Goal: Task Accomplishment & Management: Manage account settings

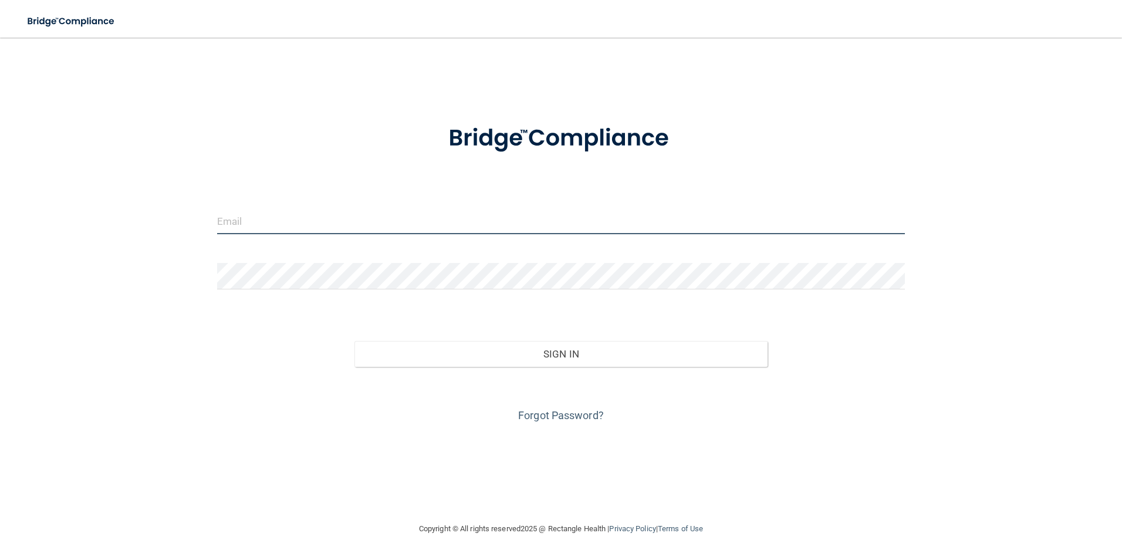
click at [330, 219] on input "email" at bounding box center [561, 221] width 688 height 26
type input "[EMAIL_ADDRESS][DOMAIN_NAME]"
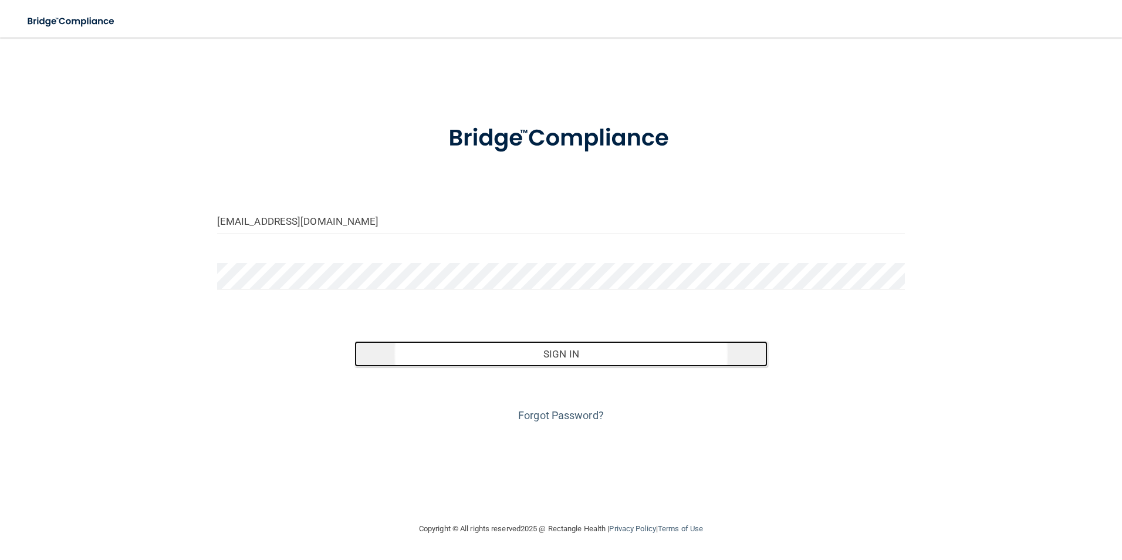
click at [613, 364] on button "Sign In" at bounding box center [560, 354] width 413 height 26
click at [462, 359] on button "Sign In" at bounding box center [560, 354] width 413 height 26
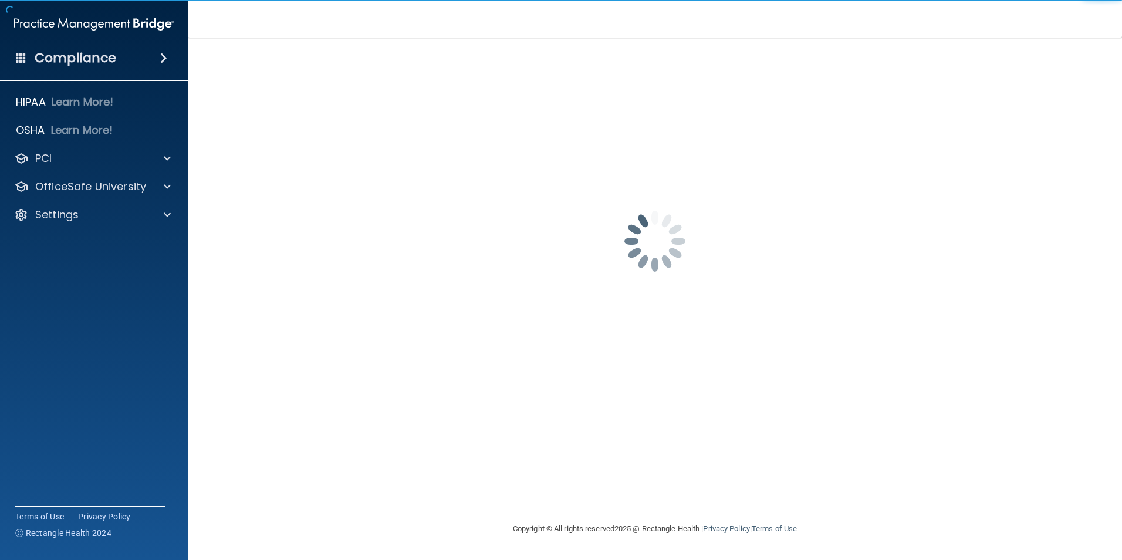
click at [160, 60] on span at bounding box center [163, 58] width 7 height 14
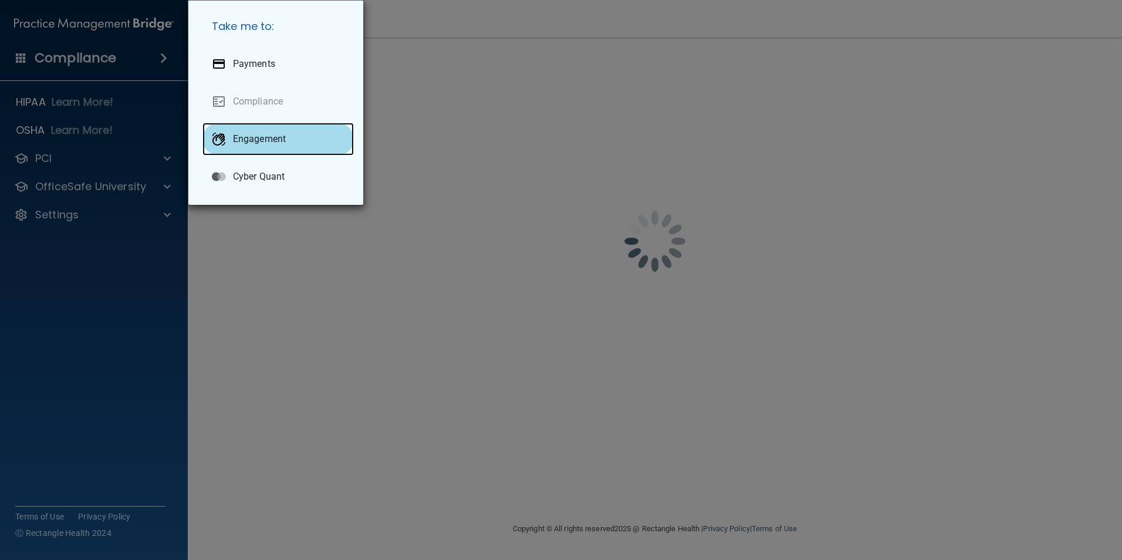
click at [278, 140] on p "Engagement" at bounding box center [259, 139] width 53 height 12
click at [149, 293] on div "Take me to: Payments Compliance Engagement Cyber Quant" at bounding box center [561, 280] width 1122 height 560
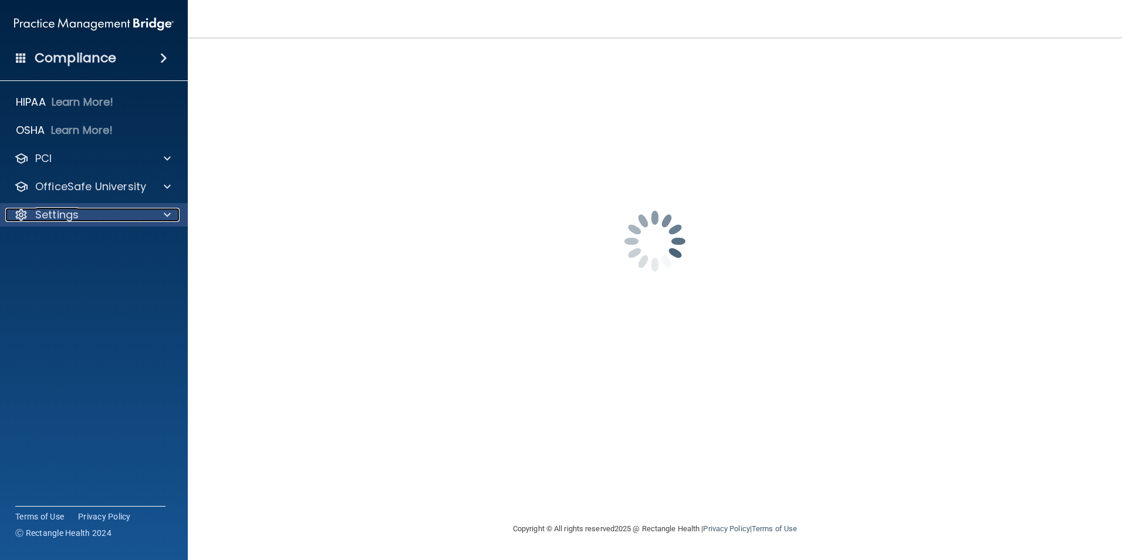
click at [89, 219] on div "Settings" at bounding box center [78, 215] width 146 height 14
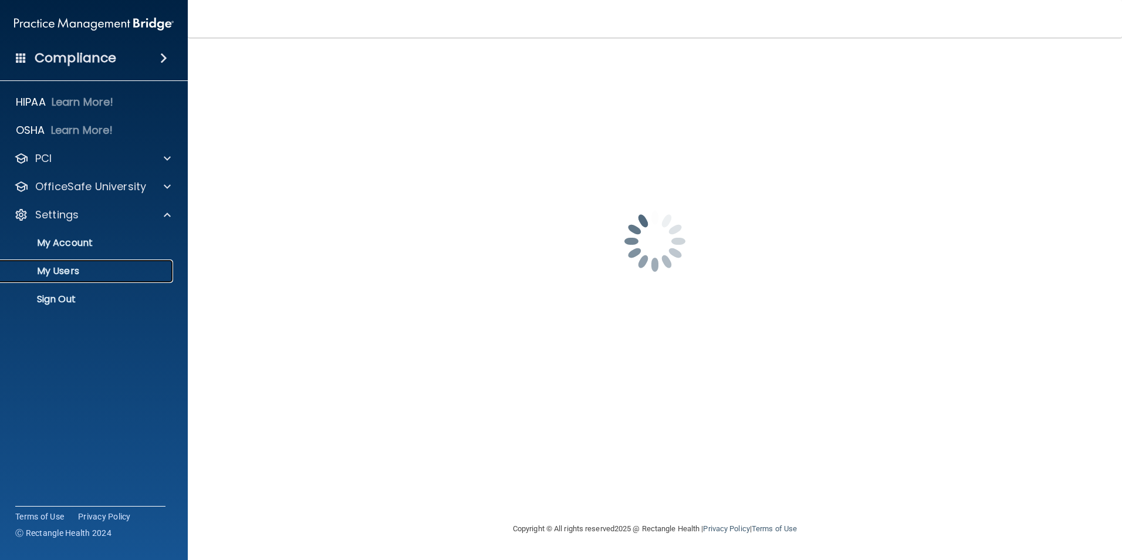
click at [69, 277] on p "My Users" at bounding box center [88, 271] width 160 height 12
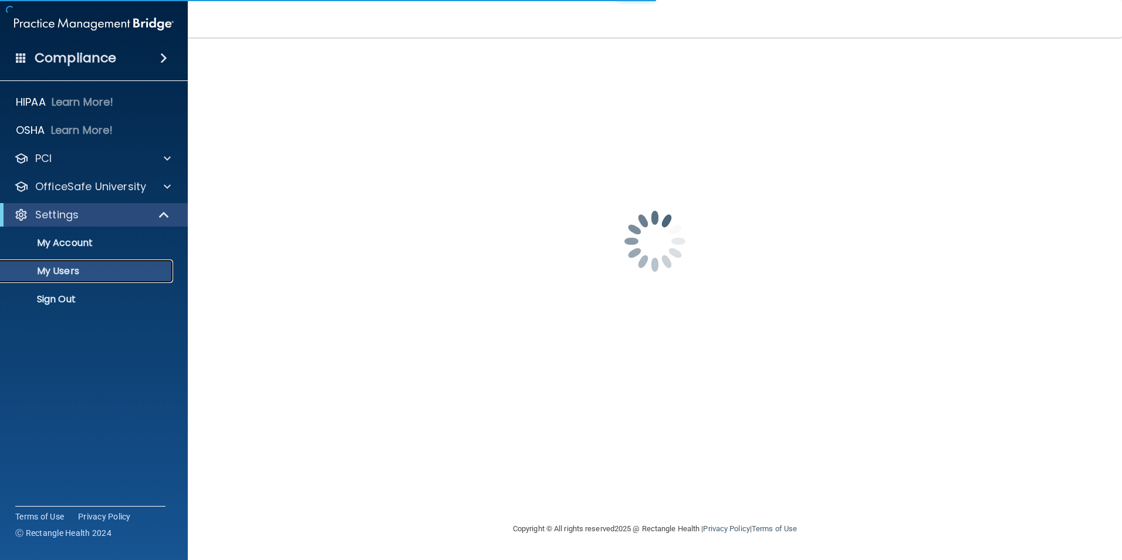
select select "20"
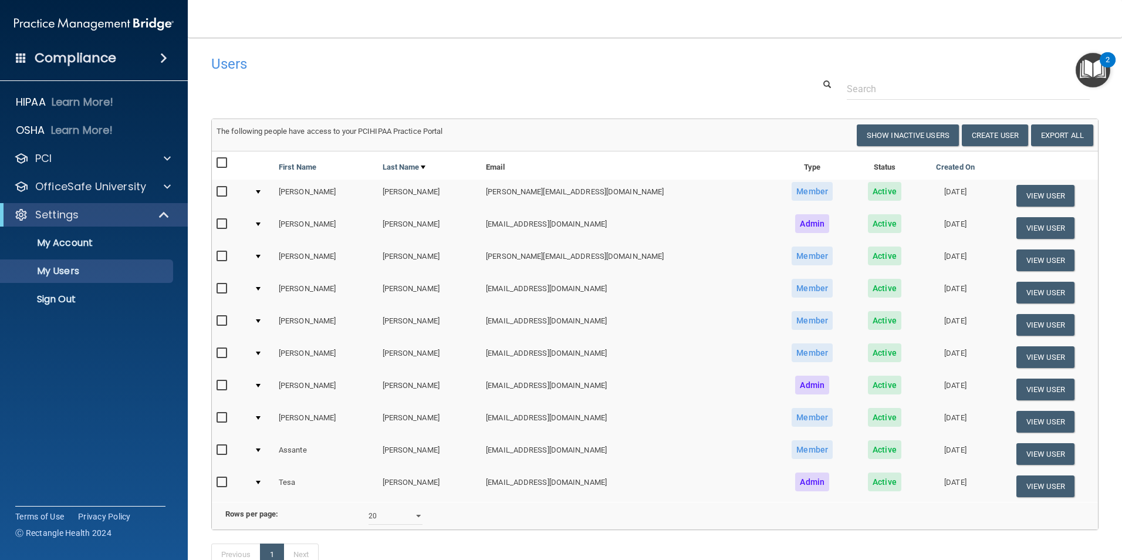
click at [1088, 62] on img "Open Resource Center, 2 new notifications" at bounding box center [1093, 70] width 35 height 35
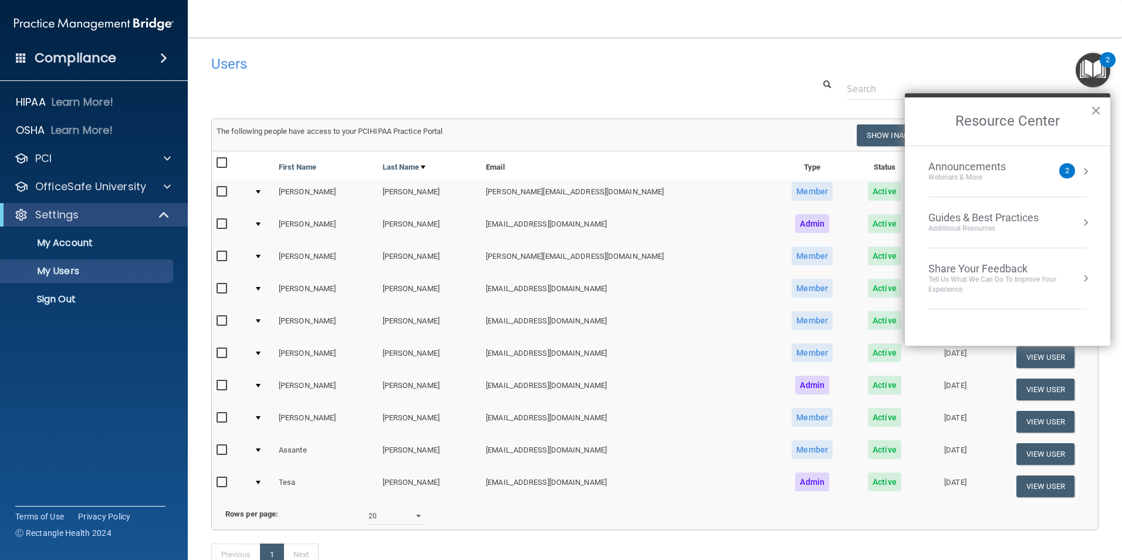
click at [1088, 62] on img "Open Resource Center, 2 new notifications" at bounding box center [1093, 70] width 35 height 35
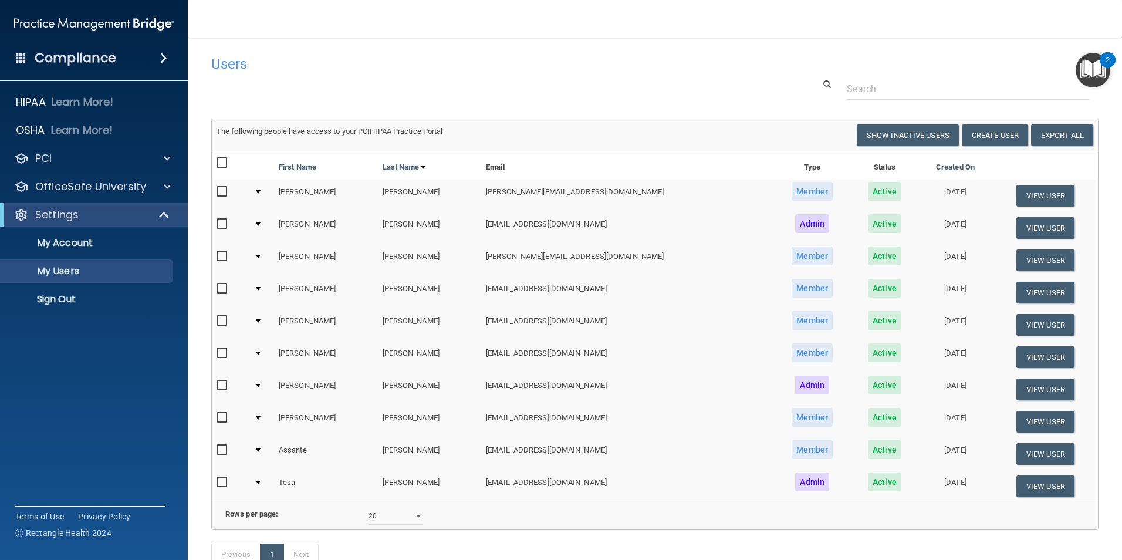
scroll to position [89, 0]
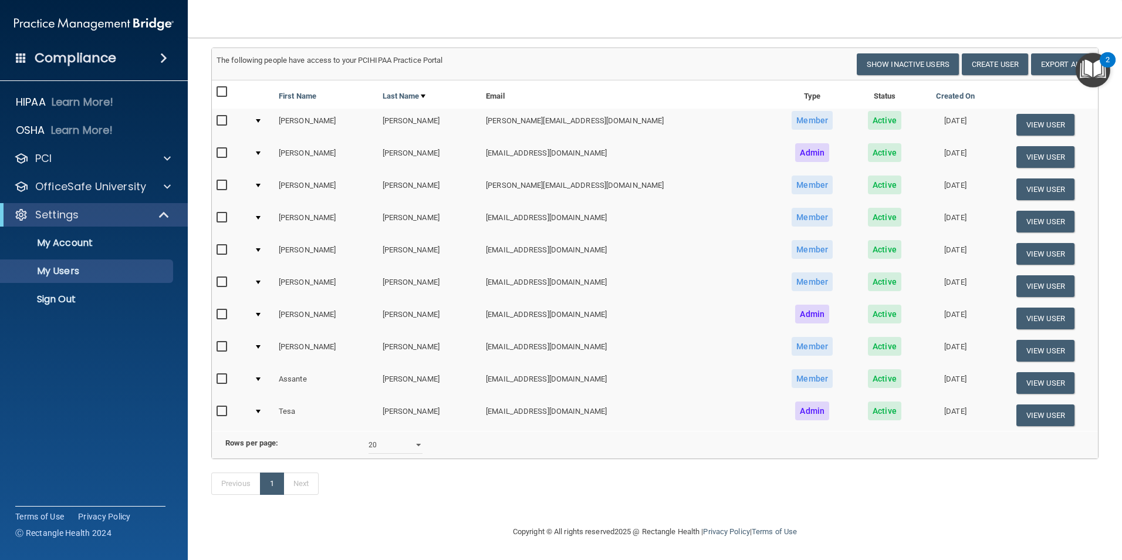
click at [217, 109] on td at bounding box center [231, 125] width 38 height 32
click at [222, 114] on label at bounding box center [224, 120] width 15 height 13
click at [222, 116] on input "checkbox" at bounding box center [223, 120] width 13 height 9
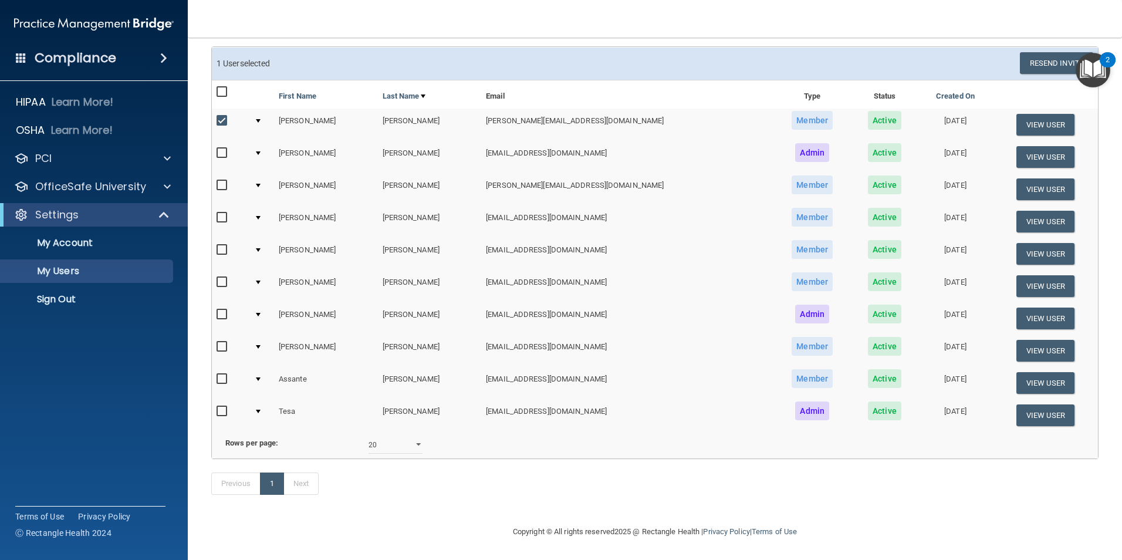
scroll to position [0, 0]
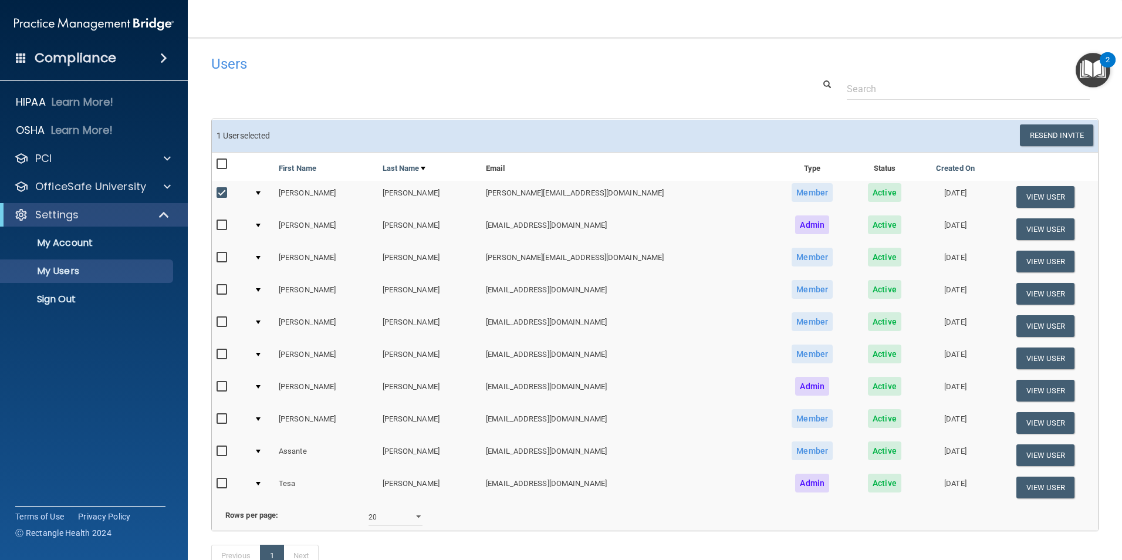
click at [228, 188] on input "checkbox" at bounding box center [223, 192] width 13 height 9
checkbox input "false"
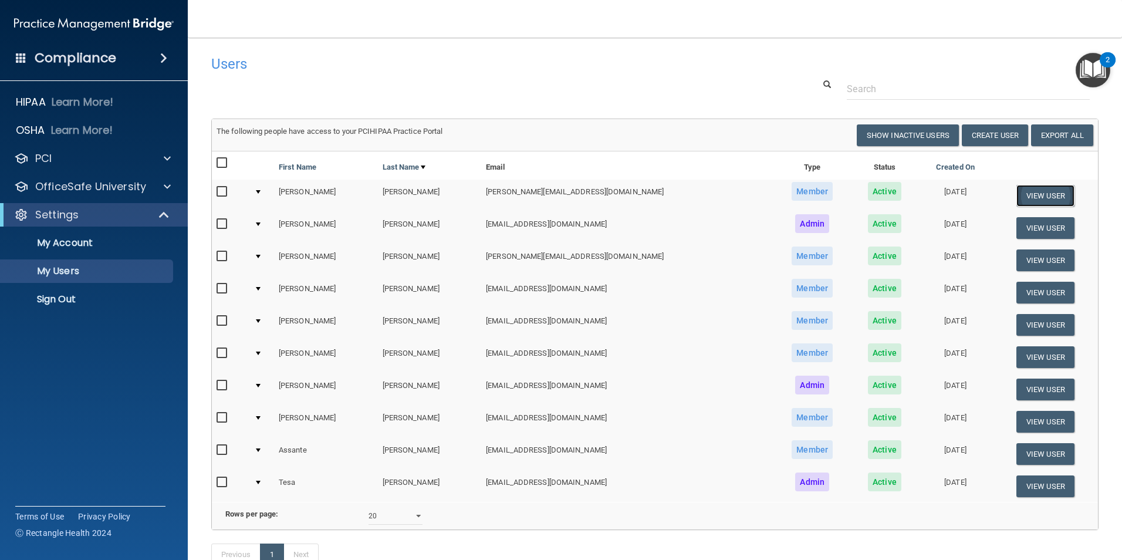
click at [1028, 198] on button "View User" at bounding box center [1045, 196] width 58 height 22
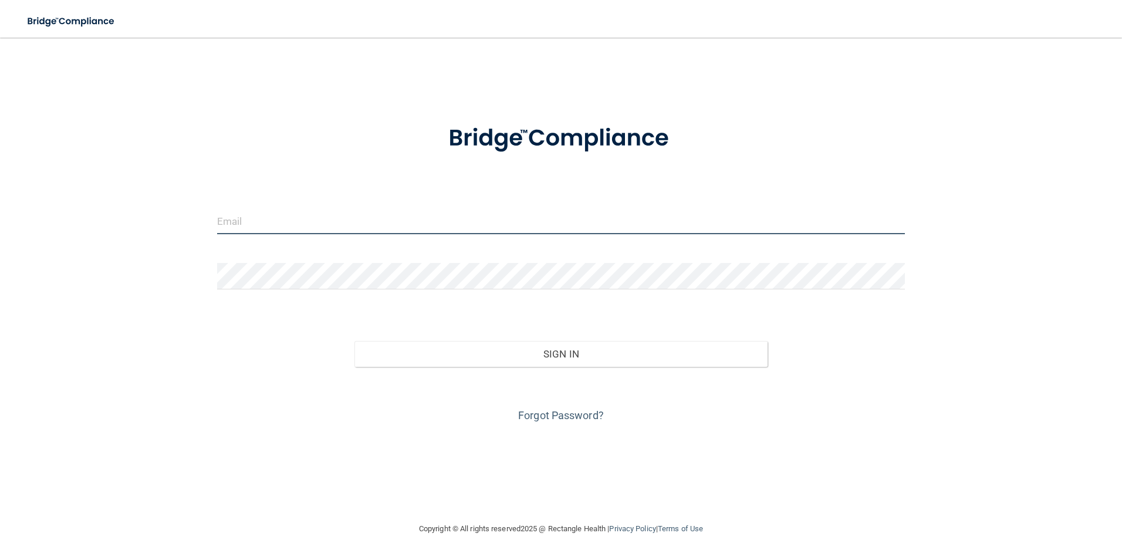
click at [486, 219] on input "email" at bounding box center [561, 221] width 688 height 26
click at [259, 220] on input "email" at bounding box center [561, 221] width 688 height 26
type input "[EMAIL_ADDRESS][DOMAIN_NAME]"
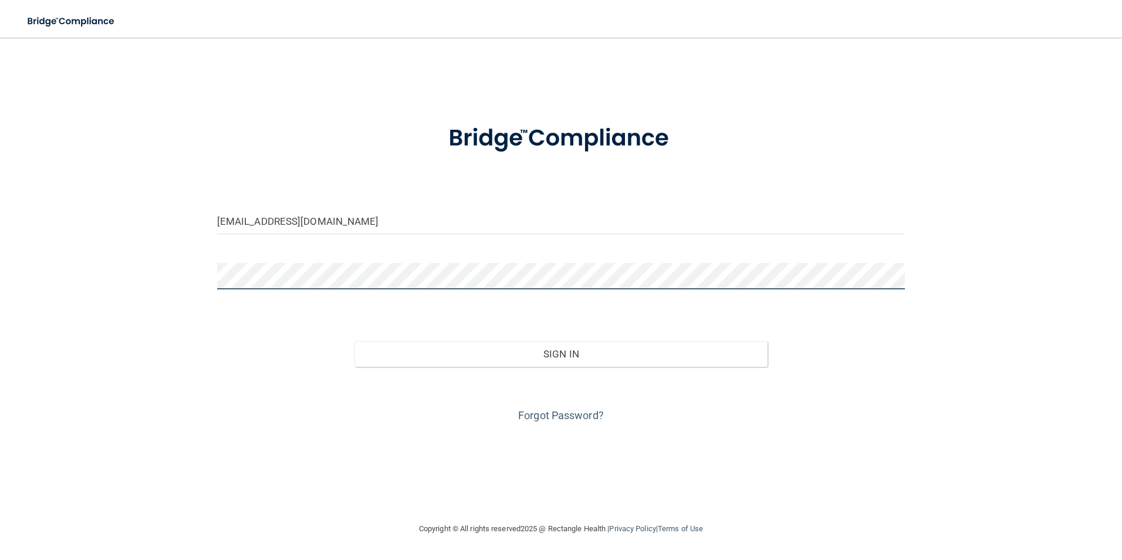
click at [354, 341] on button "Sign In" at bounding box center [560, 354] width 413 height 26
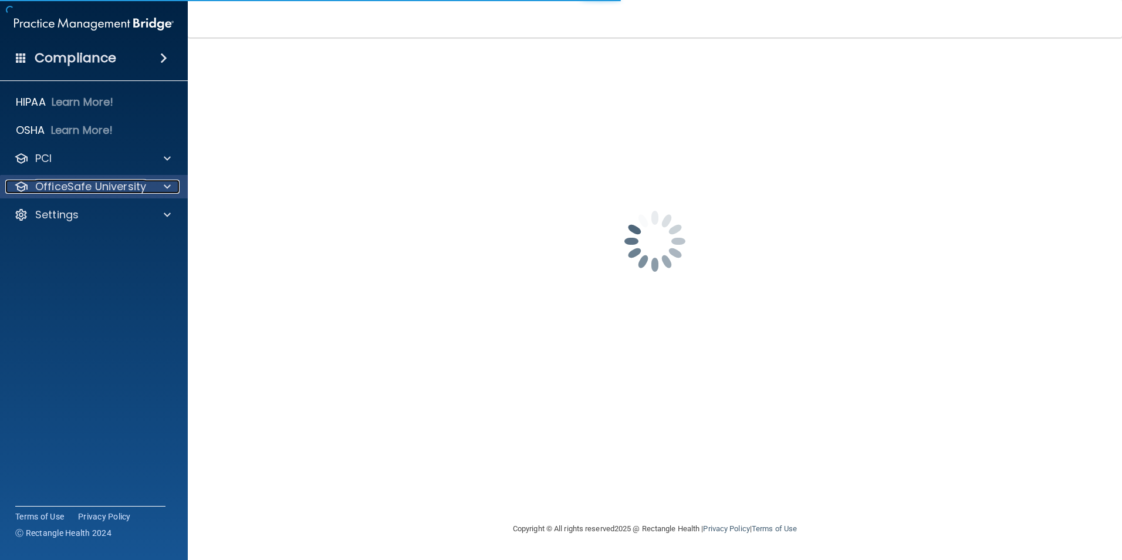
click at [165, 192] on span at bounding box center [167, 187] width 7 height 14
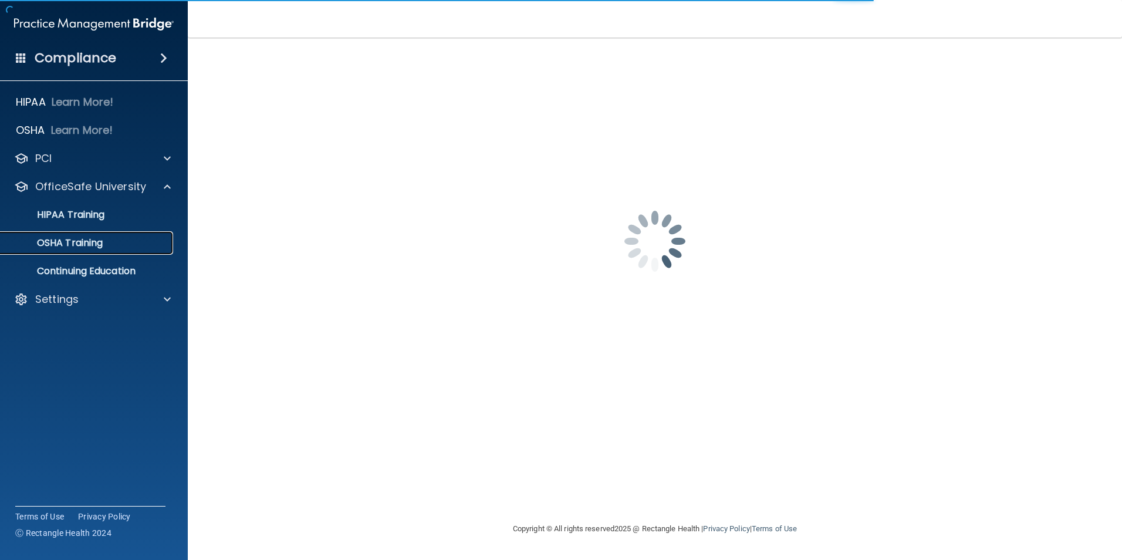
click at [136, 234] on link "OSHA Training" at bounding box center [80, 242] width 185 height 23
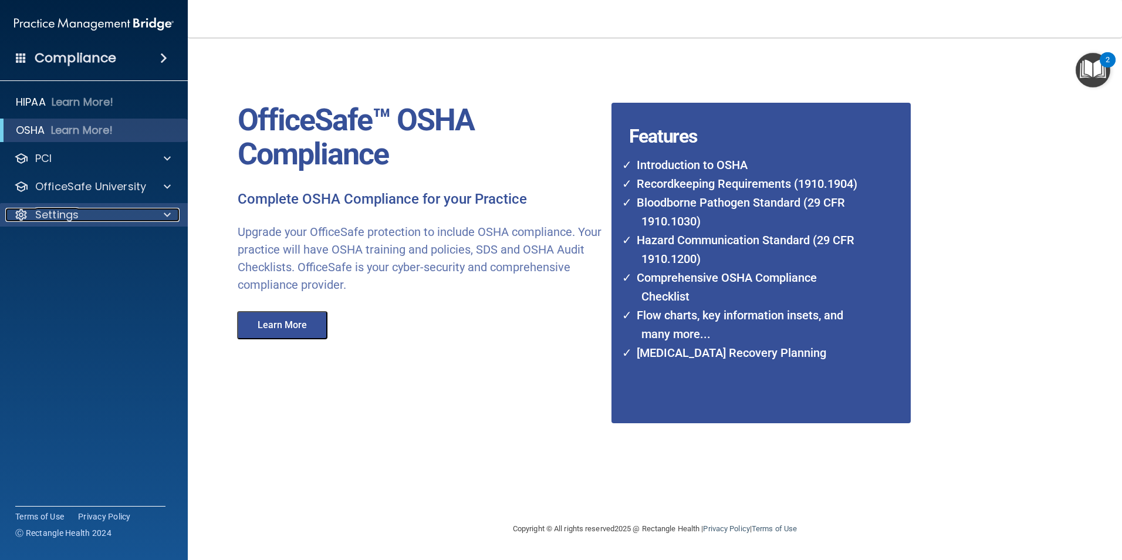
click at [138, 218] on div "Settings" at bounding box center [78, 215] width 146 height 14
click at [103, 239] on p "My Account" at bounding box center [88, 243] width 160 height 12
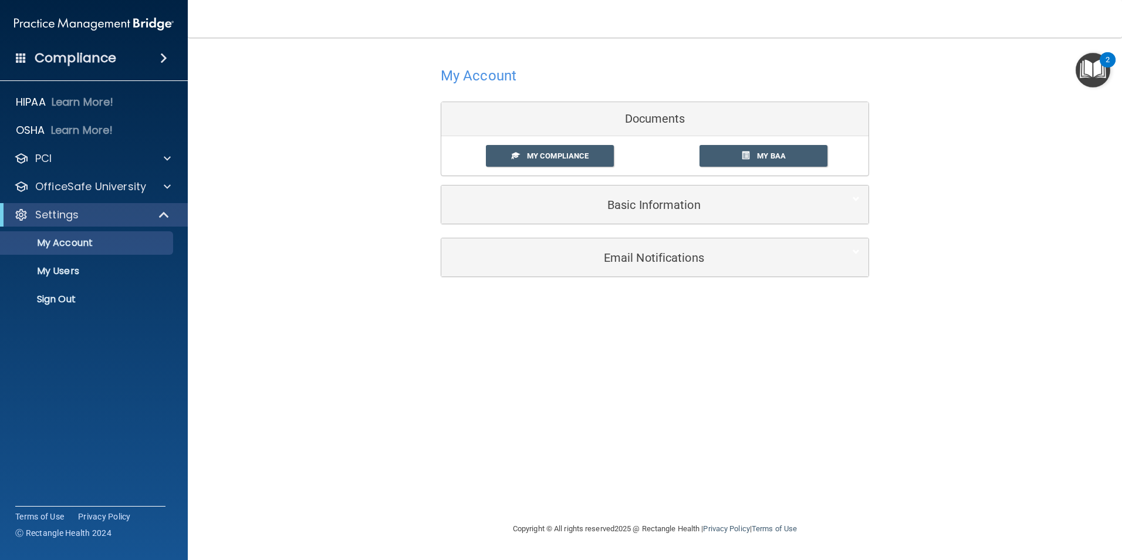
click at [654, 124] on div "Documents" at bounding box center [654, 119] width 427 height 34
click at [528, 167] on link "My Compliance" at bounding box center [550, 156] width 129 height 22
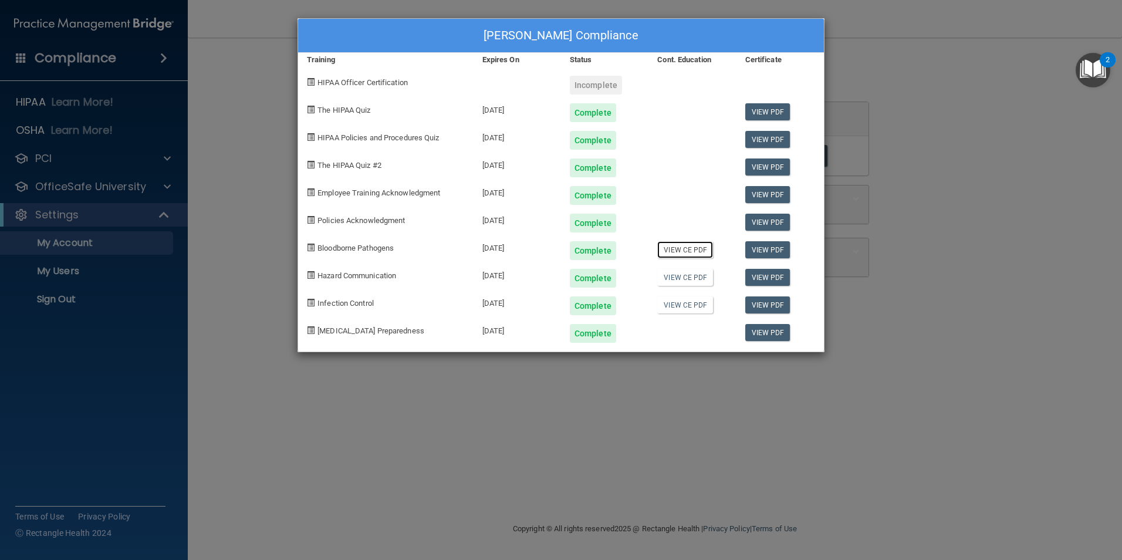
click at [684, 252] on link "View CE PDF" at bounding box center [685, 249] width 56 height 17
